Goal: Task Accomplishment & Management: Manage account settings

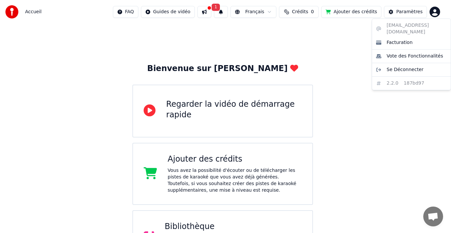
click at [435, 14] on html "Accueil FAQ Guides de vidéo 1 Français Crédits 0 Ajouter des crédits Paramètres…" at bounding box center [225, 166] width 451 height 333
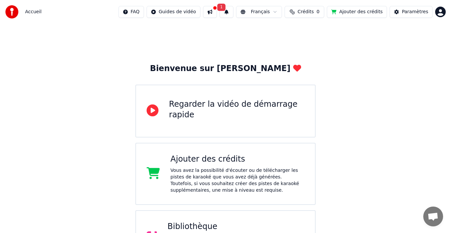
click at [308, 14] on html "Accueil FAQ Guides de vidéo 1 Français Crédits 0 Ajouter des crédits Paramètres…" at bounding box center [225, 166] width 451 height 333
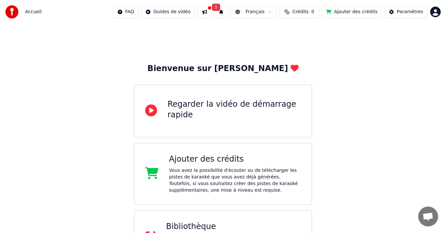
click at [308, 14] on span "Crédits" at bounding box center [300, 12] width 16 height 7
click at [298, 32] on th "Restant" at bounding box center [298, 31] width 23 height 13
click at [9, 14] on img at bounding box center [11, 11] width 13 height 13
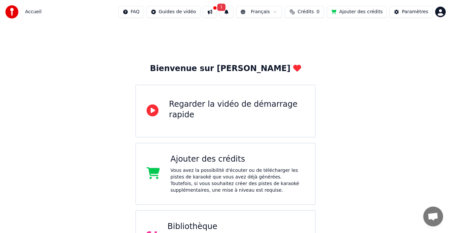
click at [436, 16] on html "Accueil FAQ Guides de vidéo 1 Français Crédits 0 Ajouter des crédits Paramètres…" at bounding box center [225, 166] width 451 height 333
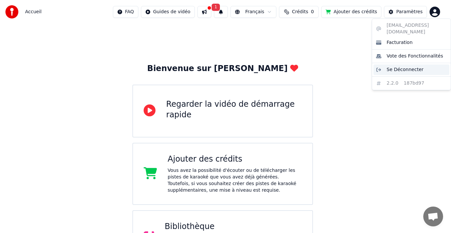
click at [405, 66] on span "Se Déconnecter" at bounding box center [405, 69] width 37 height 7
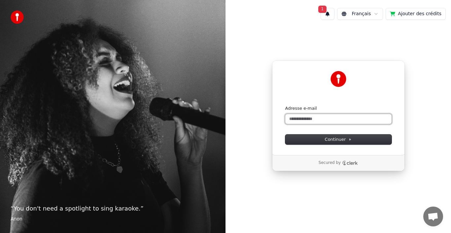
click at [306, 119] on input "Adresse e-mail" at bounding box center [338, 119] width 106 height 10
type input "*"
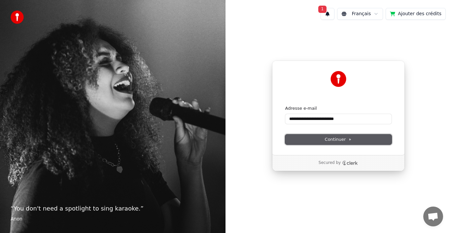
click at [320, 138] on button "Continuer" at bounding box center [338, 139] width 106 height 10
type input "**********"
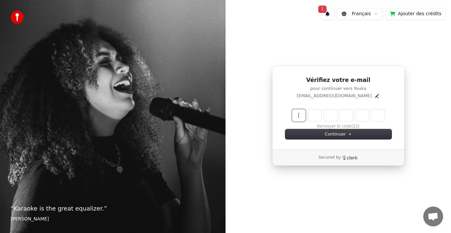
click at [295, 114] on input "Enter verification code" at bounding box center [345, 115] width 106 height 12
type input "******"
